Goal: Task Accomplishment & Management: Complete application form

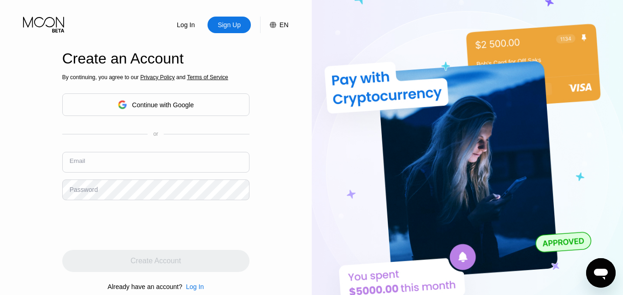
click at [129, 161] on input "text" at bounding box center [155, 162] width 187 height 21
click at [81, 160] on div "Email" at bounding box center [78, 162] width 16 height 7
click at [82, 165] on div "Email" at bounding box center [78, 162] width 16 height 7
click at [105, 163] on input "text" at bounding box center [155, 162] width 187 height 21
paste input "fehabig436@gardsiir.com"
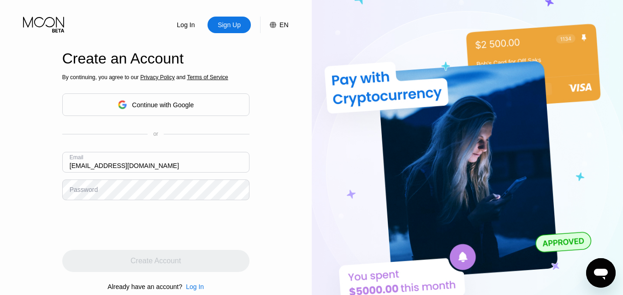
type input "fehabig436@gardsiir.com"
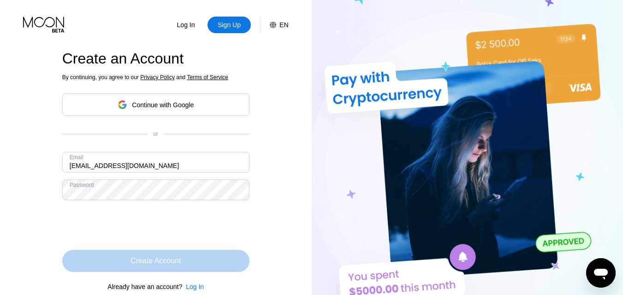
click at [218, 262] on div "Create Account" at bounding box center [155, 261] width 187 height 22
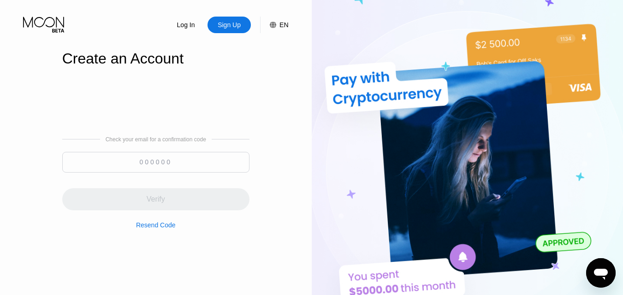
click at [111, 165] on input at bounding box center [155, 162] width 187 height 21
paste input "022573"
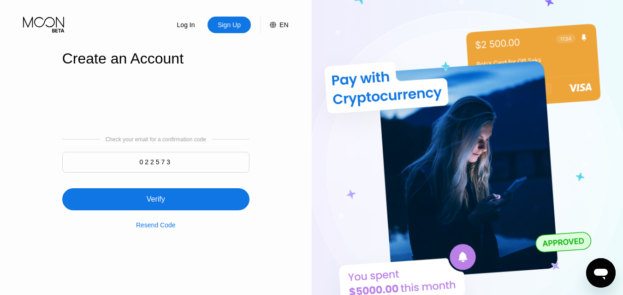
type input "022573"
click at [148, 204] on div "Verify" at bounding box center [156, 199] width 18 height 9
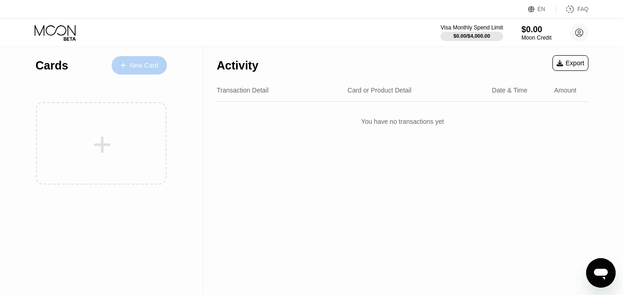
click at [147, 65] on div "New Card" at bounding box center [144, 66] width 29 height 8
